Goal: Task Accomplishment & Management: Complete application form

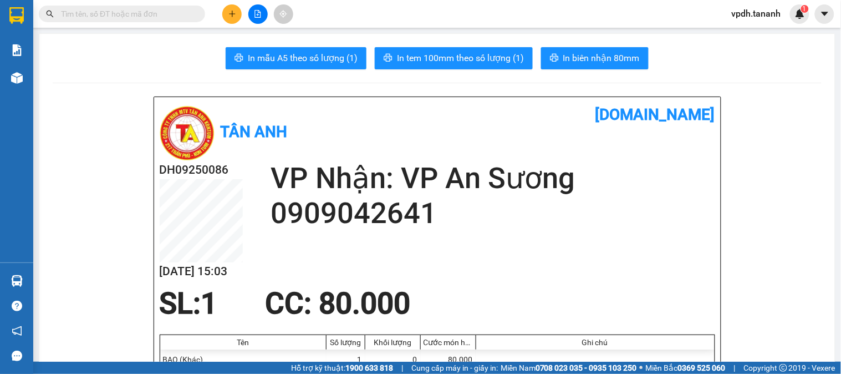
click at [233, 7] on button at bounding box center [231, 13] width 19 height 19
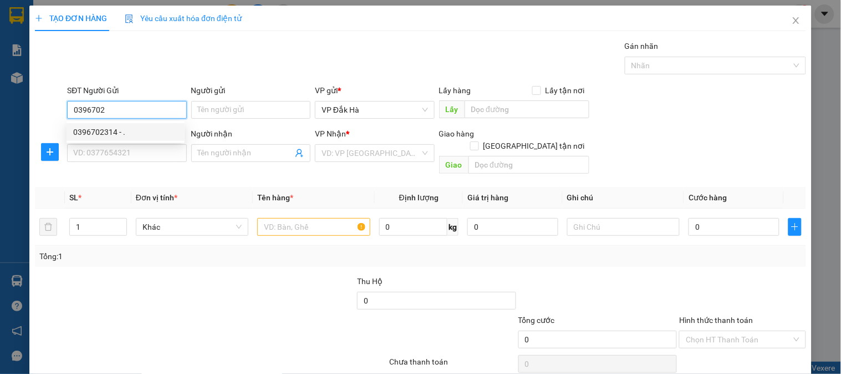
click at [132, 129] on div "0396702314 - ." at bounding box center [125, 132] width 105 height 12
type input "0396702314"
type input "."
type input "0986219306"
type input "."
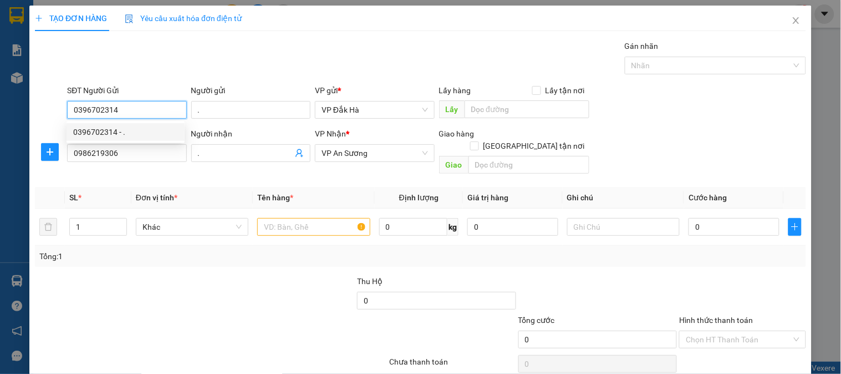
type input "50.000"
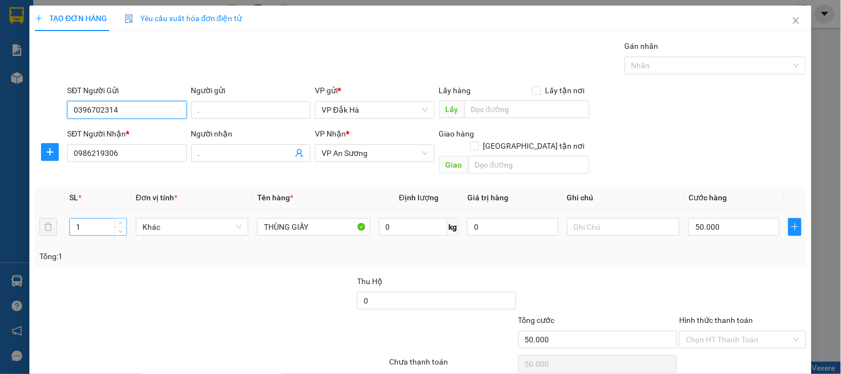
type input "0396702314"
click at [84, 222] on input "1" at bounding box center [98, 226] width 57 height 17
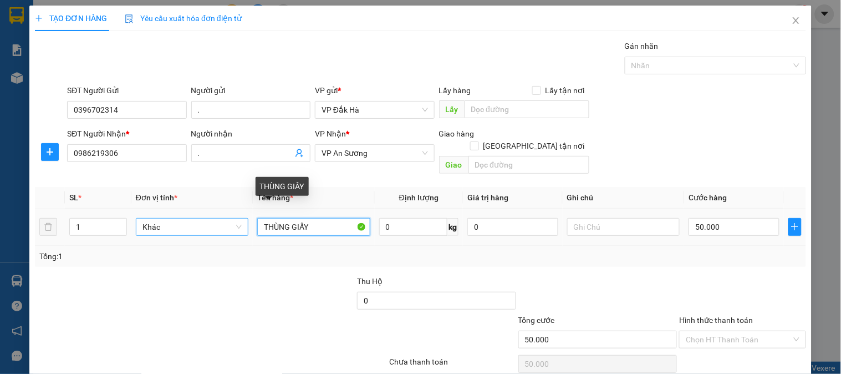
drag, startPoint x: 330, startPoint y: 218, endPoint x: 147, endPoint y: 205, distance: 183.5
click at [147, 208] on tr "1 Khác THÙNG GIẤY 0 kg 0 50.000" at bounding box center [420, 226] width 771 height 37
type input "[GEOGRAPHIC_DATA]"
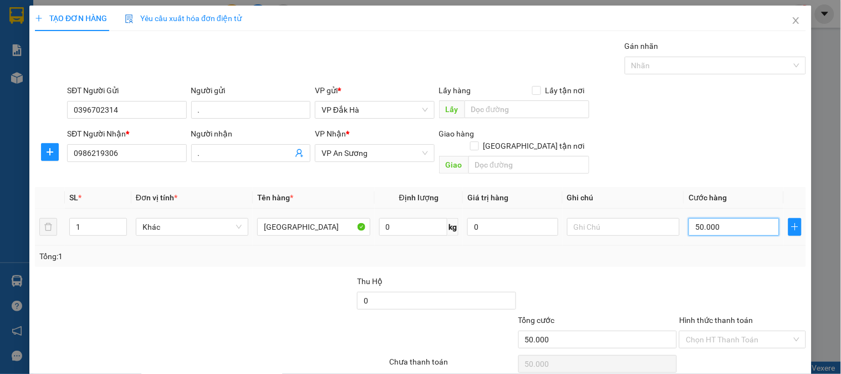
click at [725, 218] on input "50.000" at bounding box center [734, 227] width 91 height 18
type input "6"
type input "60"
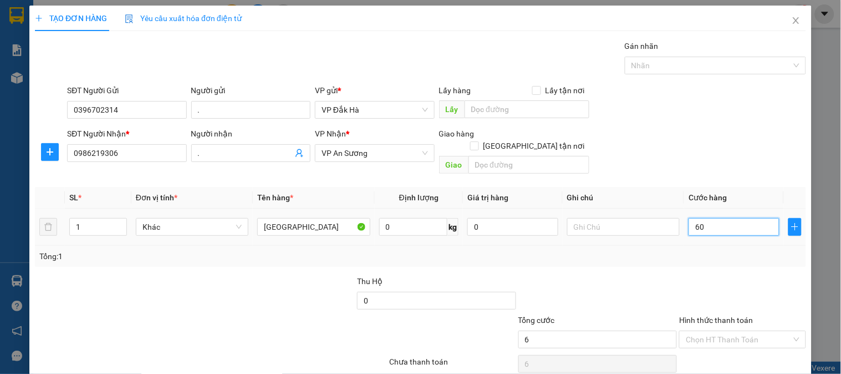
type input "60"
type input "600"
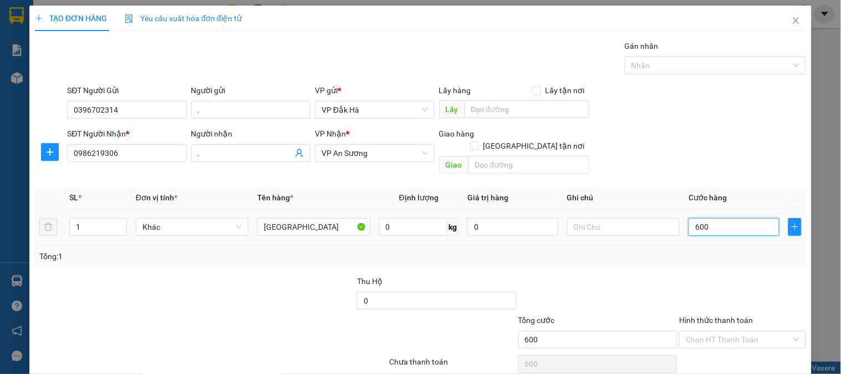
type input "6.000"
type input "60.000"
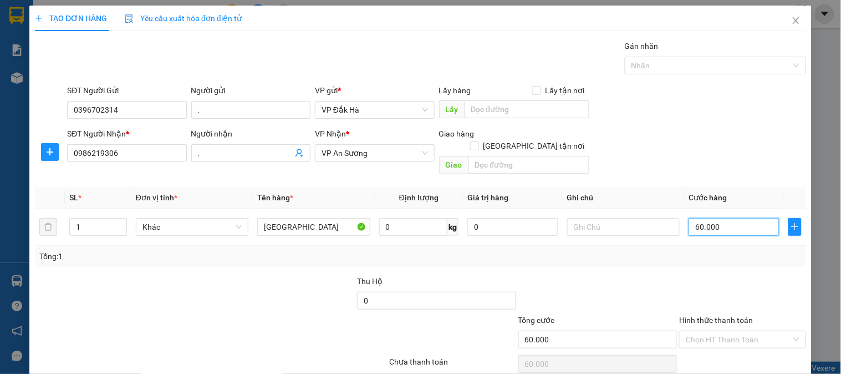
scroll to position [36, 0]
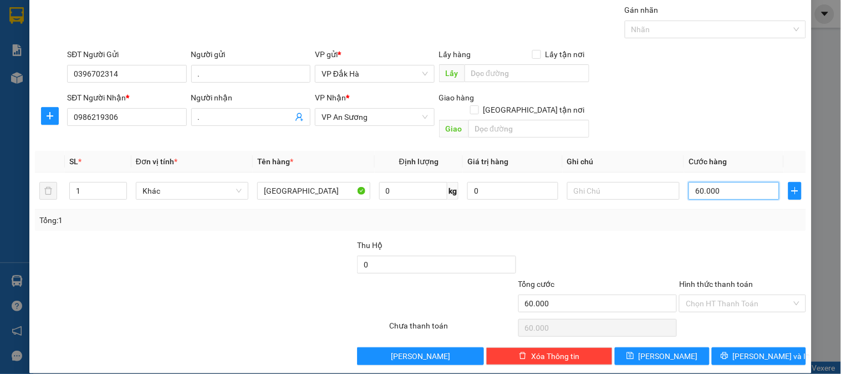
type input "60.000"
click at [728, 241] on div at bounding box center [742, 258] width 129 height 39
click at [752, 350] on span "[PERSON_NAME] và In" at bounding box center [772, 356] width 78 height 12
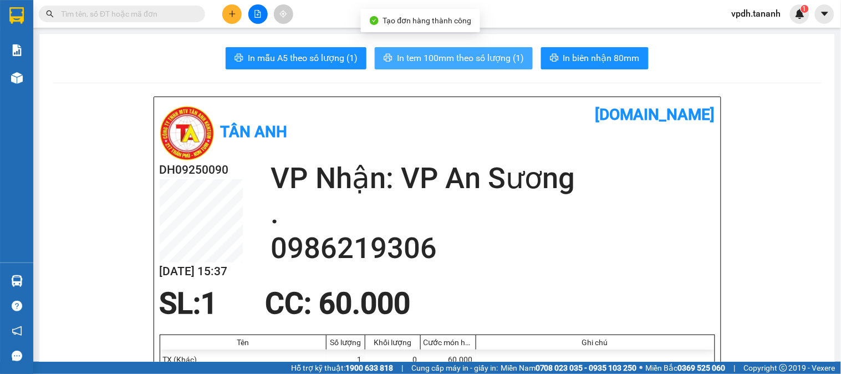
click at [484, 58] on span "In tem 100mm theo số lượng (1)" at bounding box center [460, 58] width 127 height 14
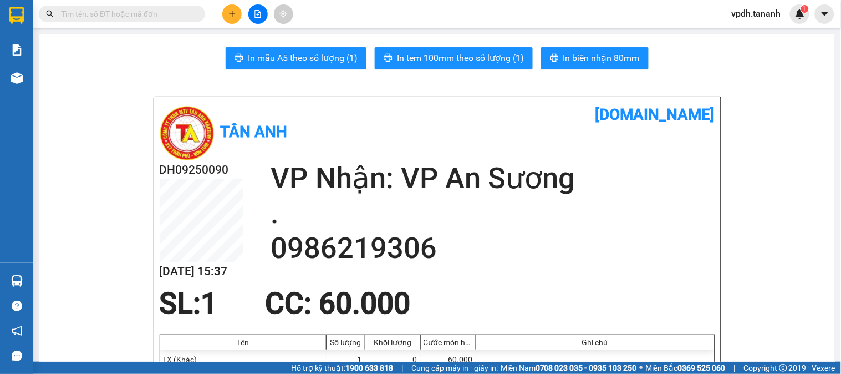
click at [235, 13] on icon "plus" at bounding box center [232, 14] width 8 height 8
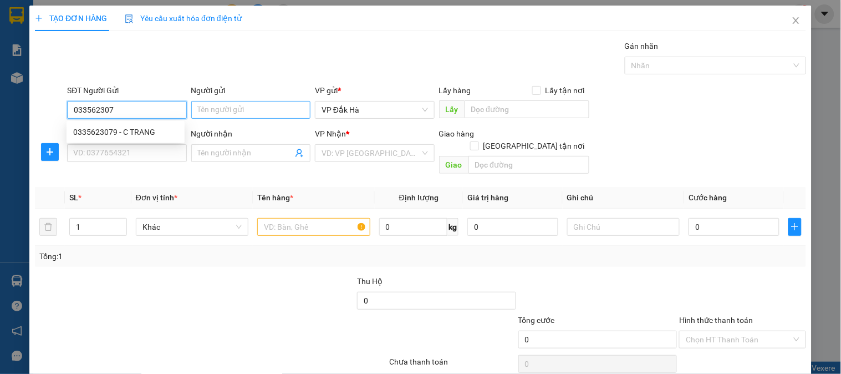
type input "0335623079"
click at [136, 128] on div "0335623079 - C TRANG" at bounding box center [125, 132] width 105 height 12
type input "C TRANG"
type input "0926005207"
type input "."
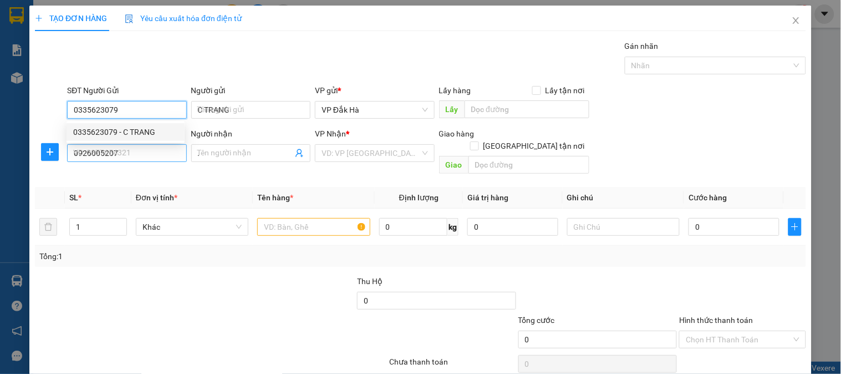
type input "100.000"
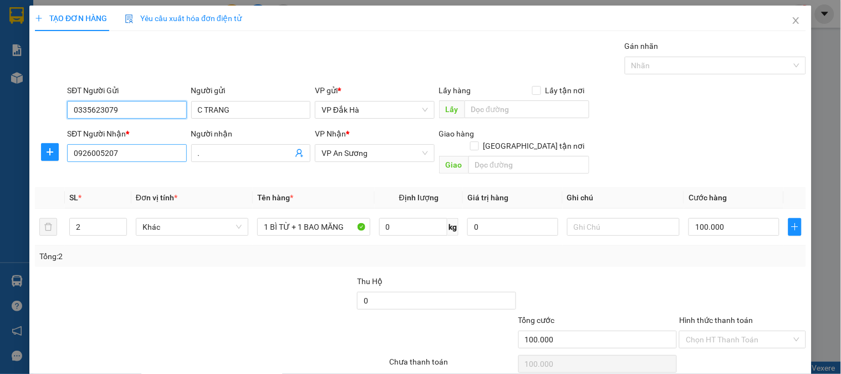
type input "0335623079"
drag, startPoint x: 131, startPoint y: 152, endPoint x: 63, endPoint y: 153, distance: 68.2
click at [63, 153] on div "SĐT Người Nhận * 0926005207 Người nhận . VP Nhận * VP An Sương Giao hàng Giao t…" at bounding box center [421, 153] width 774 height 51
click at [385, 161] on span "VP An Sương" at bounding box center [375, 153] width 106 height 17
type input "0358026738"
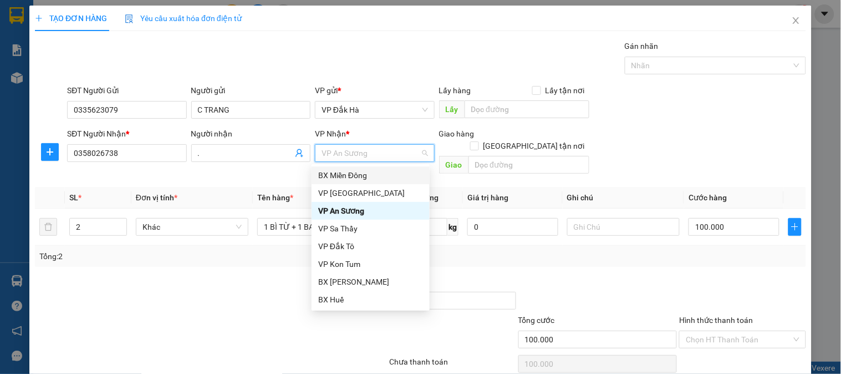
drag, startPoint x: 372, startPoint y: 178, endPoint x: 427, endPoint y: 174, distance: 55.1
click at [373, 178] on div "BX Miền Đông" at bounding box center [370, 175] width 105 height 12
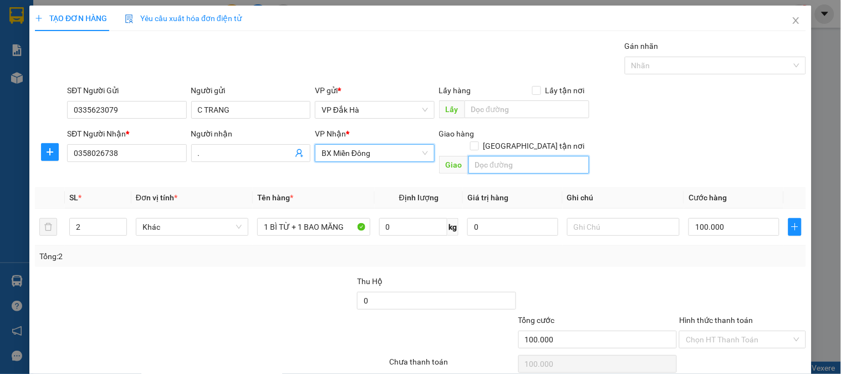
click at [492, 156] on input "text" at bounding box center [529, 165] width 121 height 18
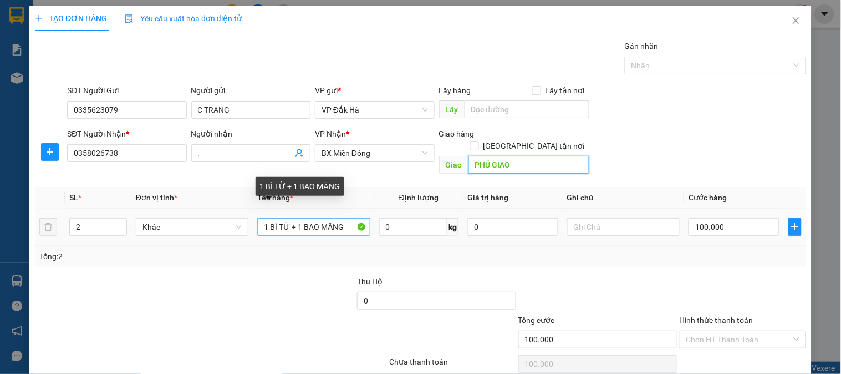
type input "PHÚ GIAO"
drag, startPoint x: 344, startPoint y: 217, endPoint x: 201, endPoint y: 218, distance: 142.5
click at [203, 218] on tr "2 Khác 1 BÌ TỪ + 1 BAO MĂNG 0 kg 0 100.000" at bounding box center [420, 226] width 771 height 37
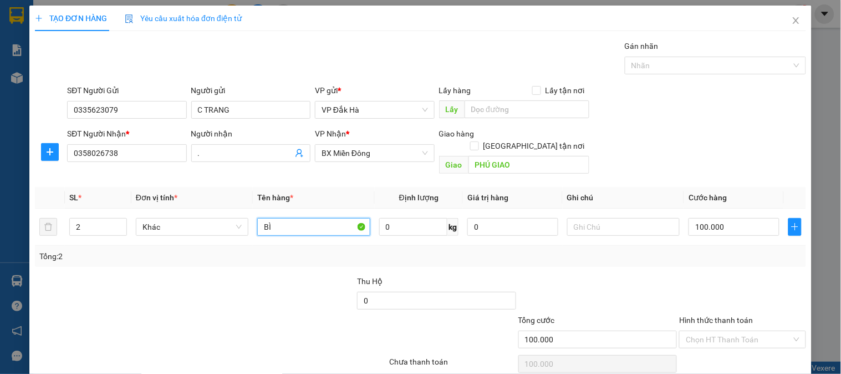
scroll to position [36, 0]
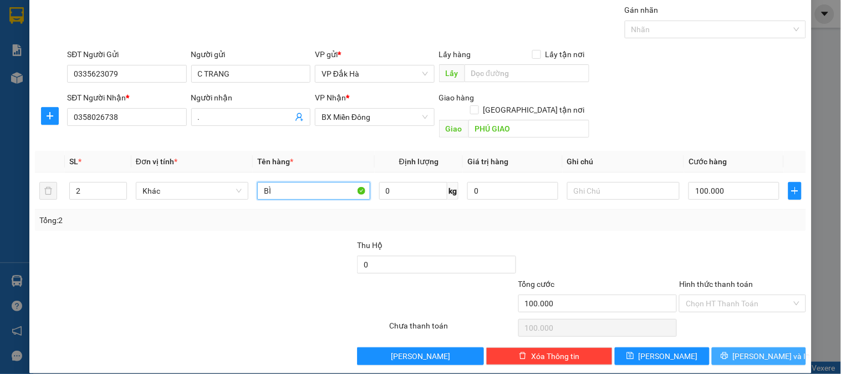
type input "BÌ"
drag, startPoint x: 738, startPoint y: 343, endPoint x: 754, endPoint y: 319, distance: 28.8
click at [738, 347] on button "[PERSON_NAME] và In" at bounding box center [759, 356] width 94 height 18
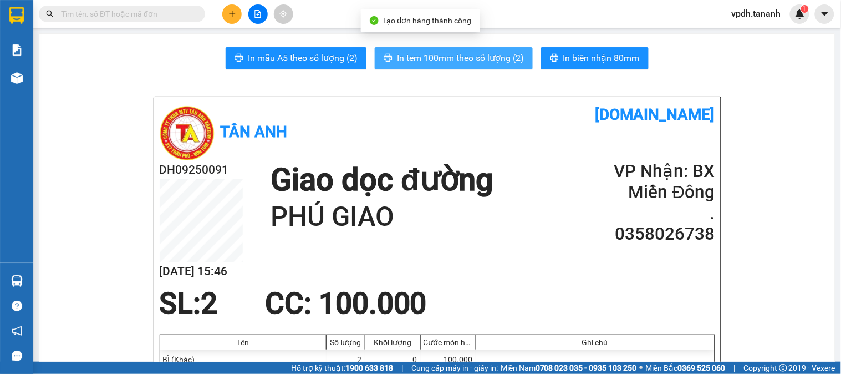
click at [502, 57] on span "In tem 100mm theo số lượng (2)" at bounding box center [460, 58] width 127 height 14
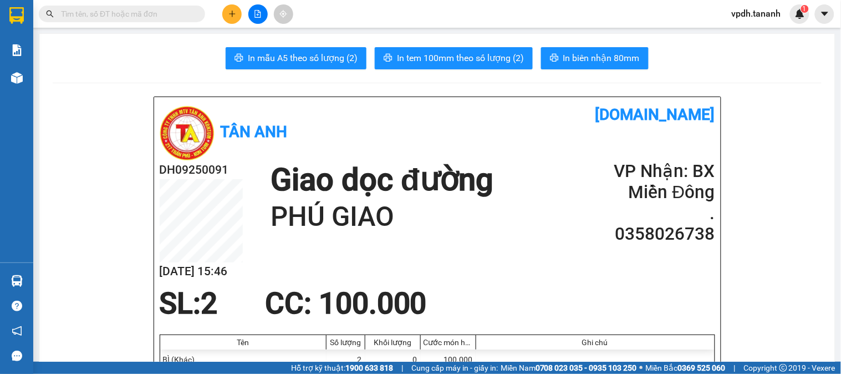
click at [98, 15] on input "text" at bounding box center [126, 14] width 131 height 12
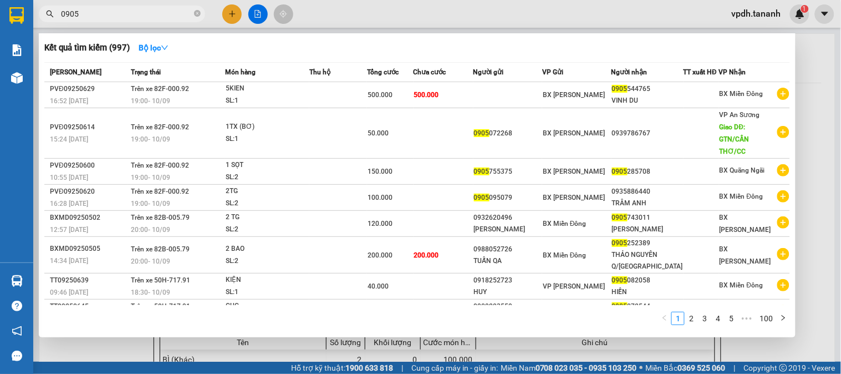
type input "0905"
